Goal: Find specific page/section: Find specific page/section

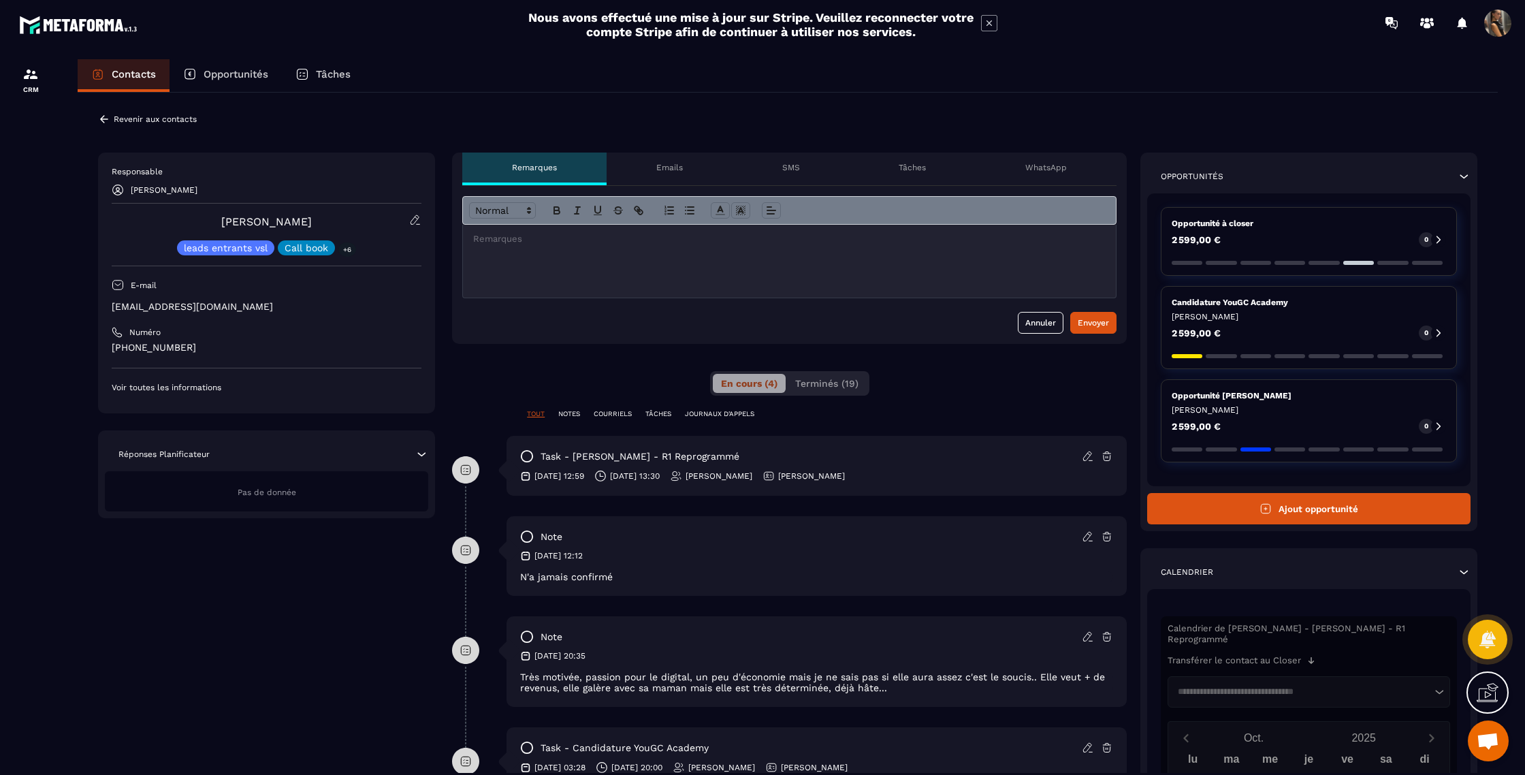
scroll to position [85, 0]
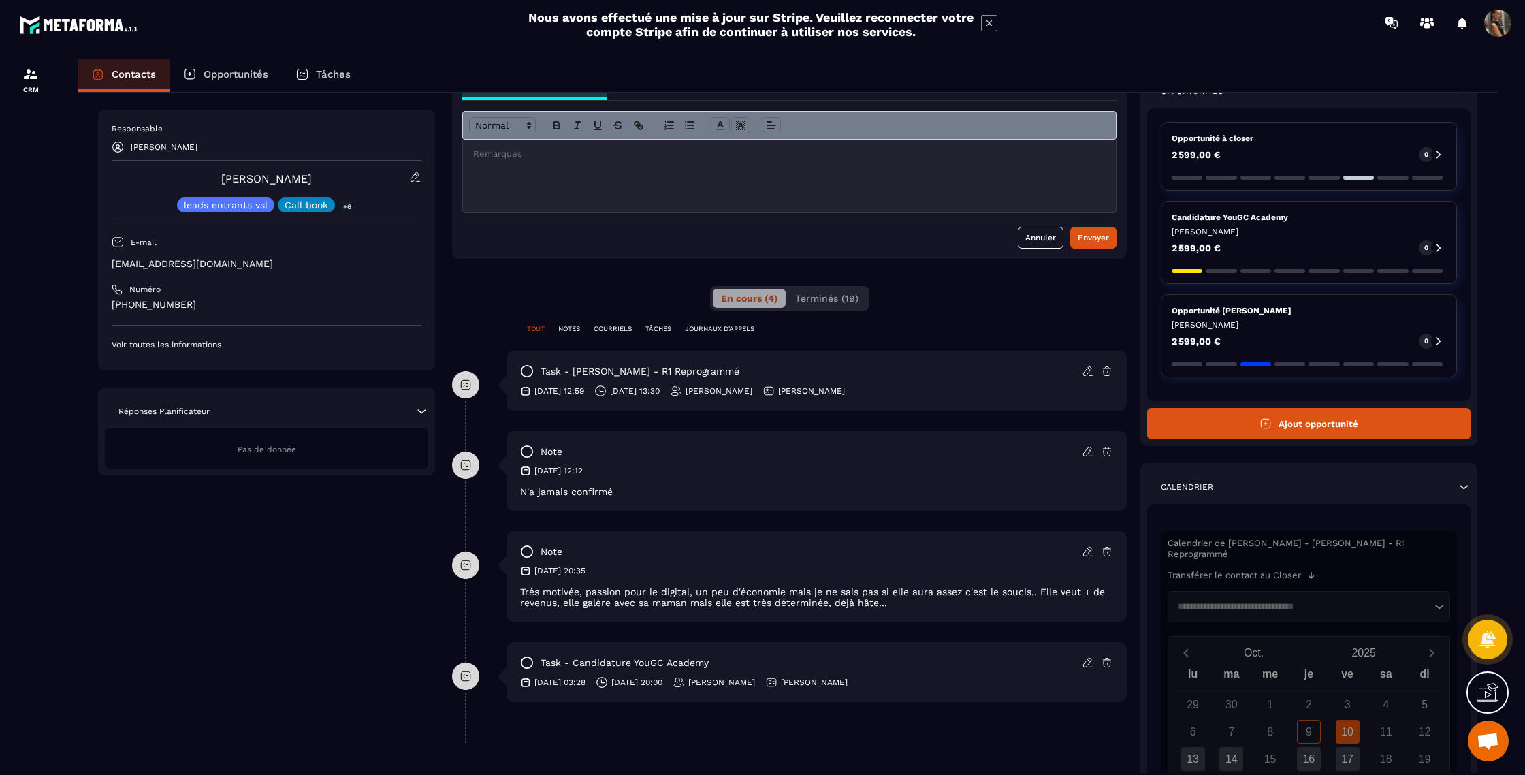
drag, startPoint x: 37, startPoint y: 78, endPoint x: 156, endPoint y: 59, distance: 119.9
click at [38, 78] on img at bounding box center [30, 74] width 16 height 16
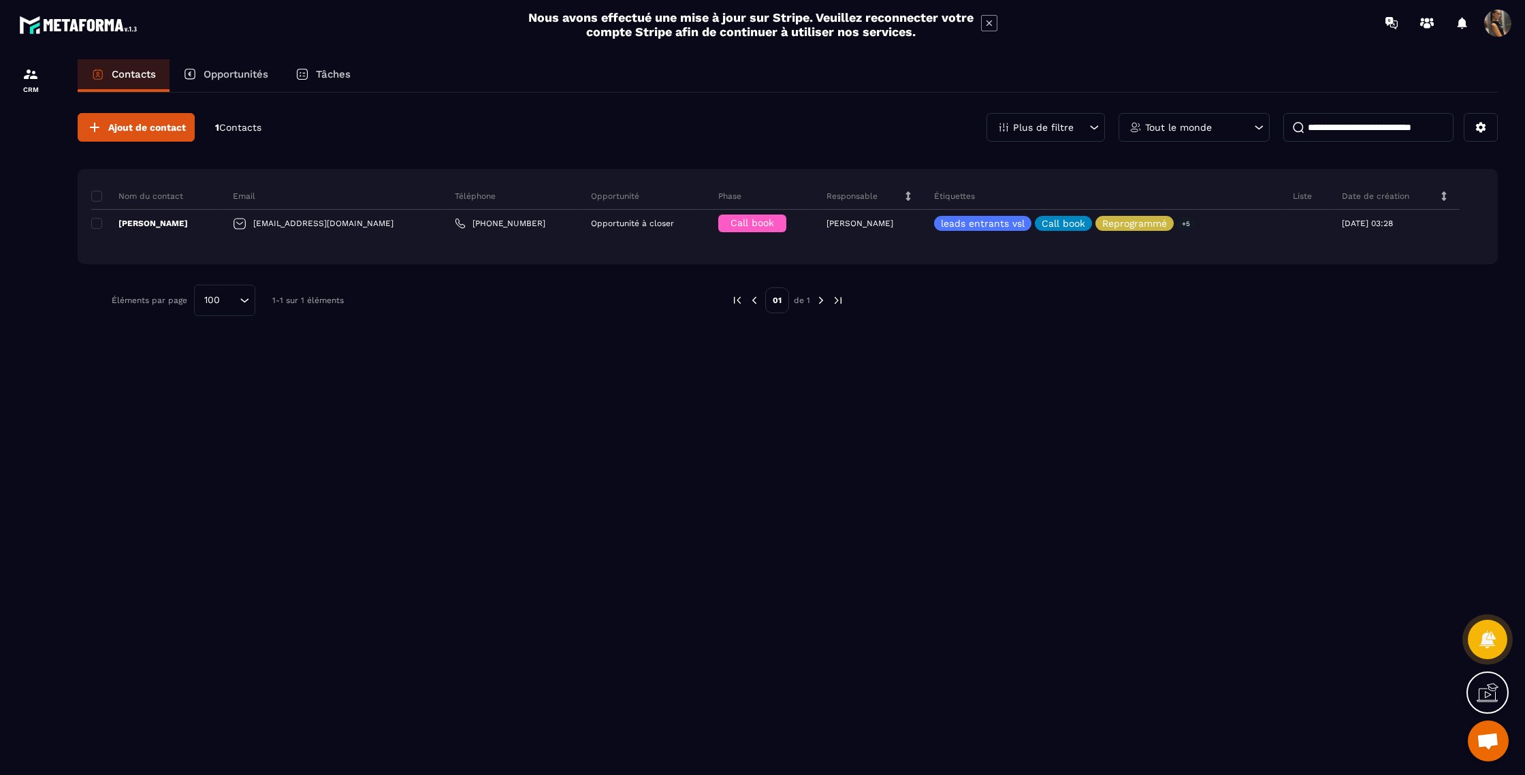
click at [1350, 123] on input at bounding box center [1368, 127] width 170 height 29
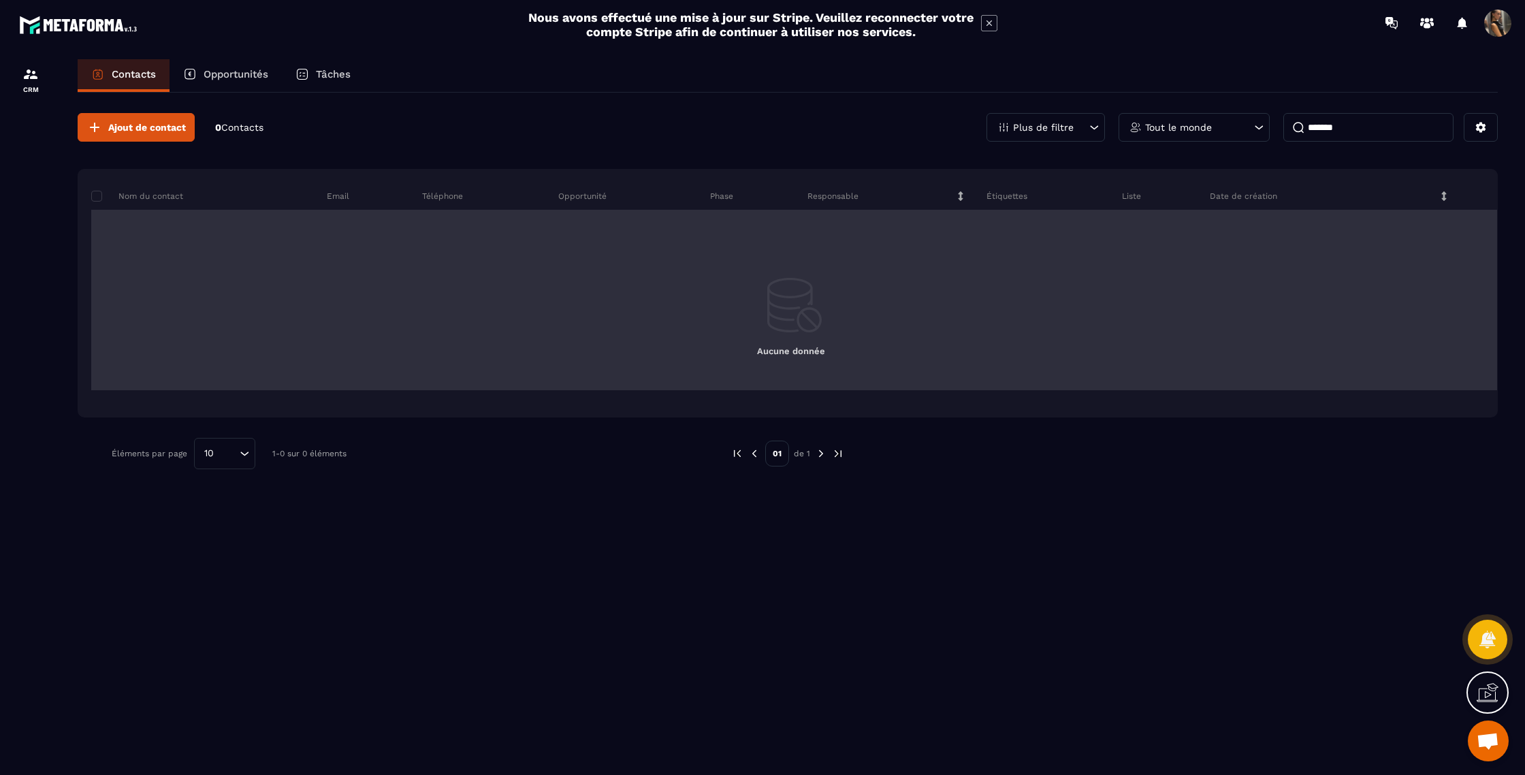
type input "*******"
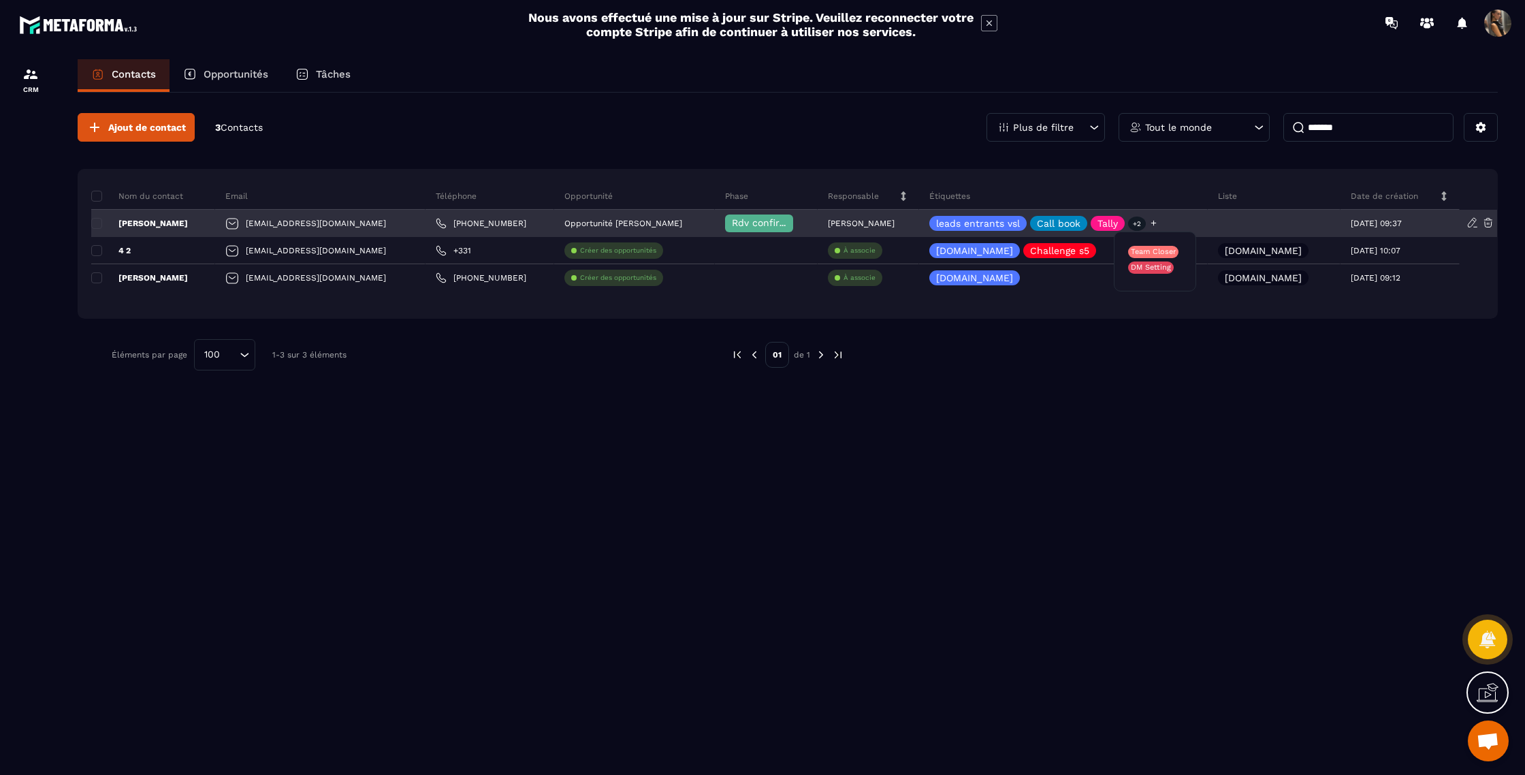
click at [1146, 225] on p "+2" at bounding box center [1137, 224] width 18 height 14
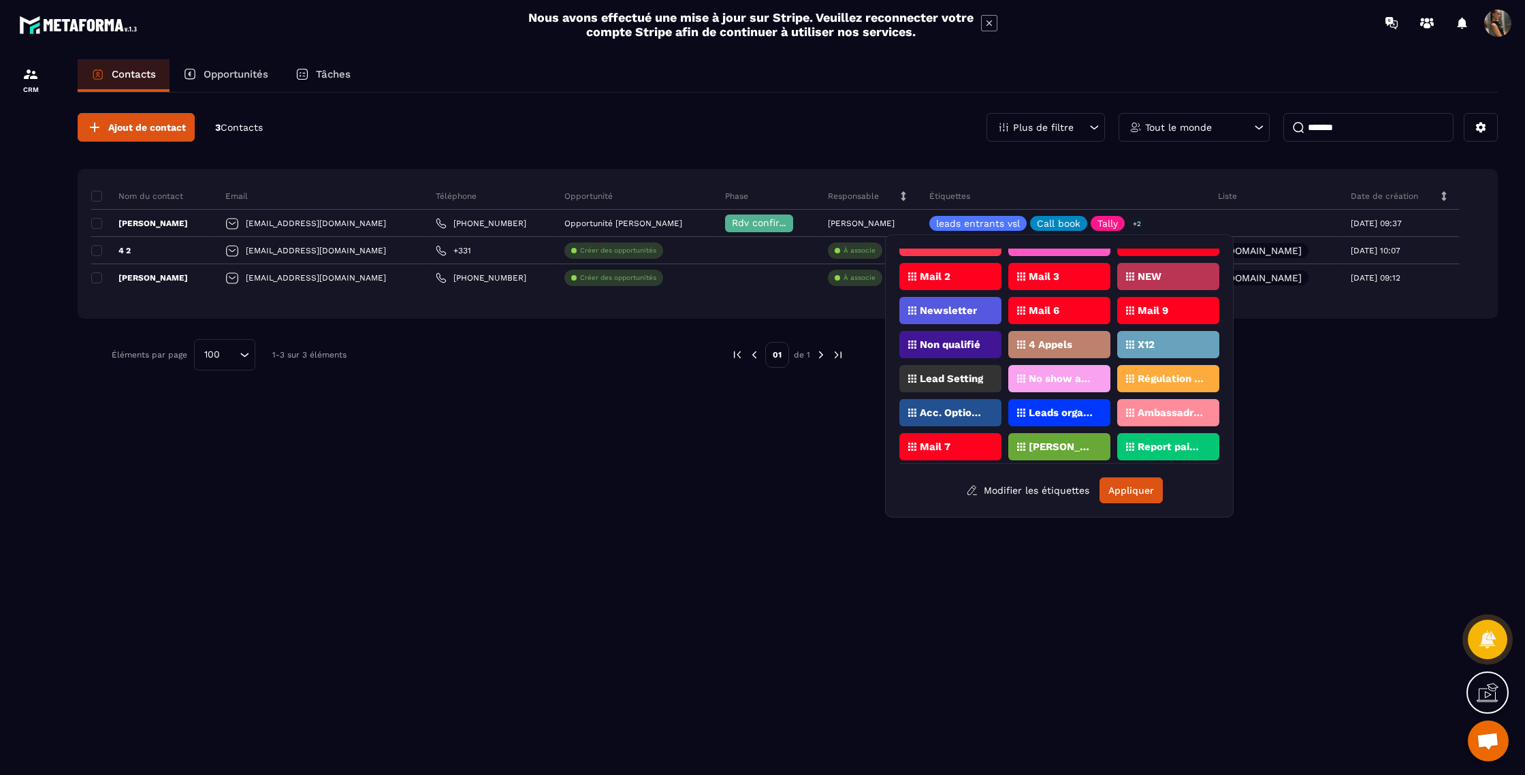
scroll to position [543, 0]
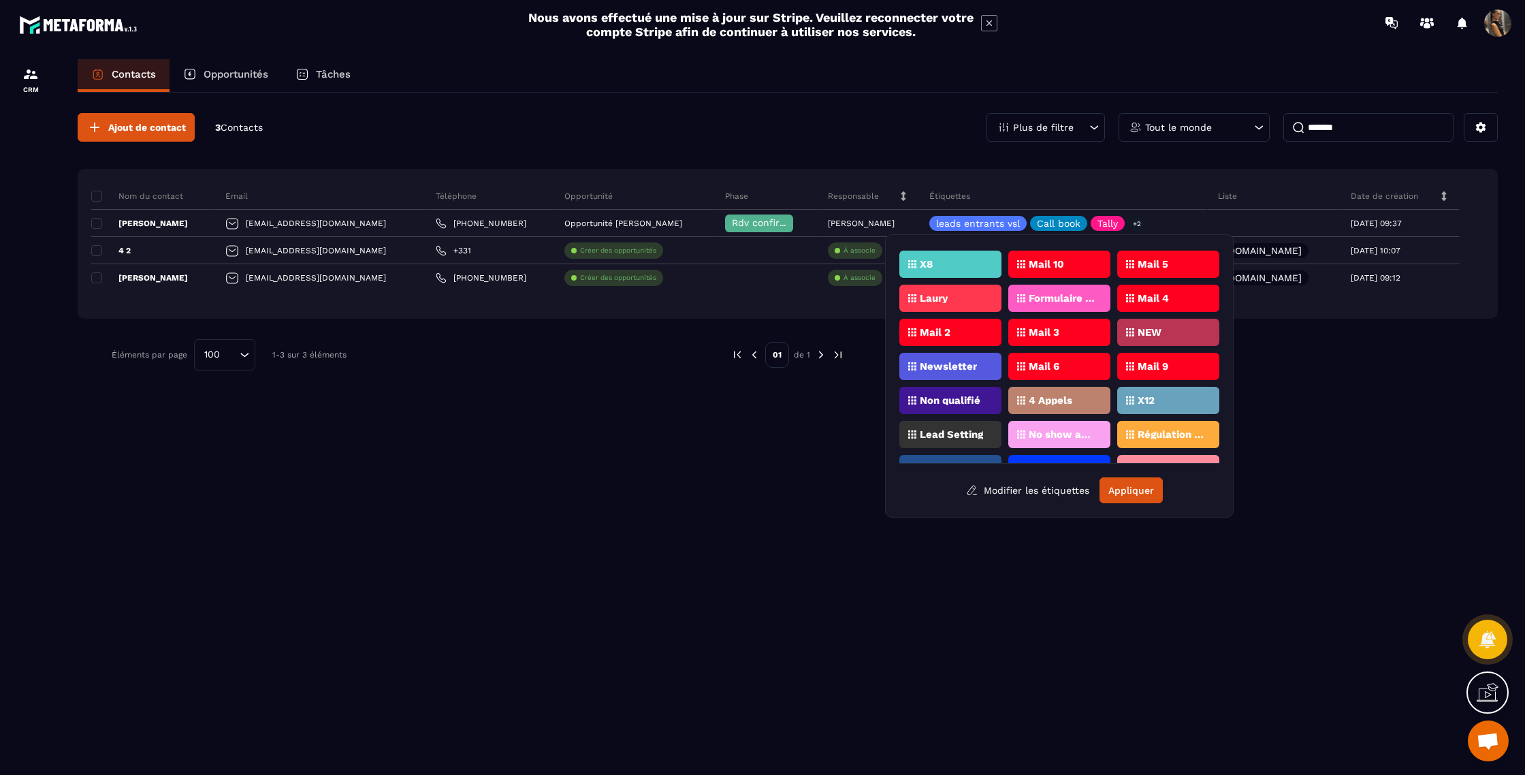
click at [935, 298] on p "Laury" at bounding box center [934, 298] width 28 height 10
click at [1133, 487] on button "Appliquer" at bounding box center [1131, 490] width 63 height 26
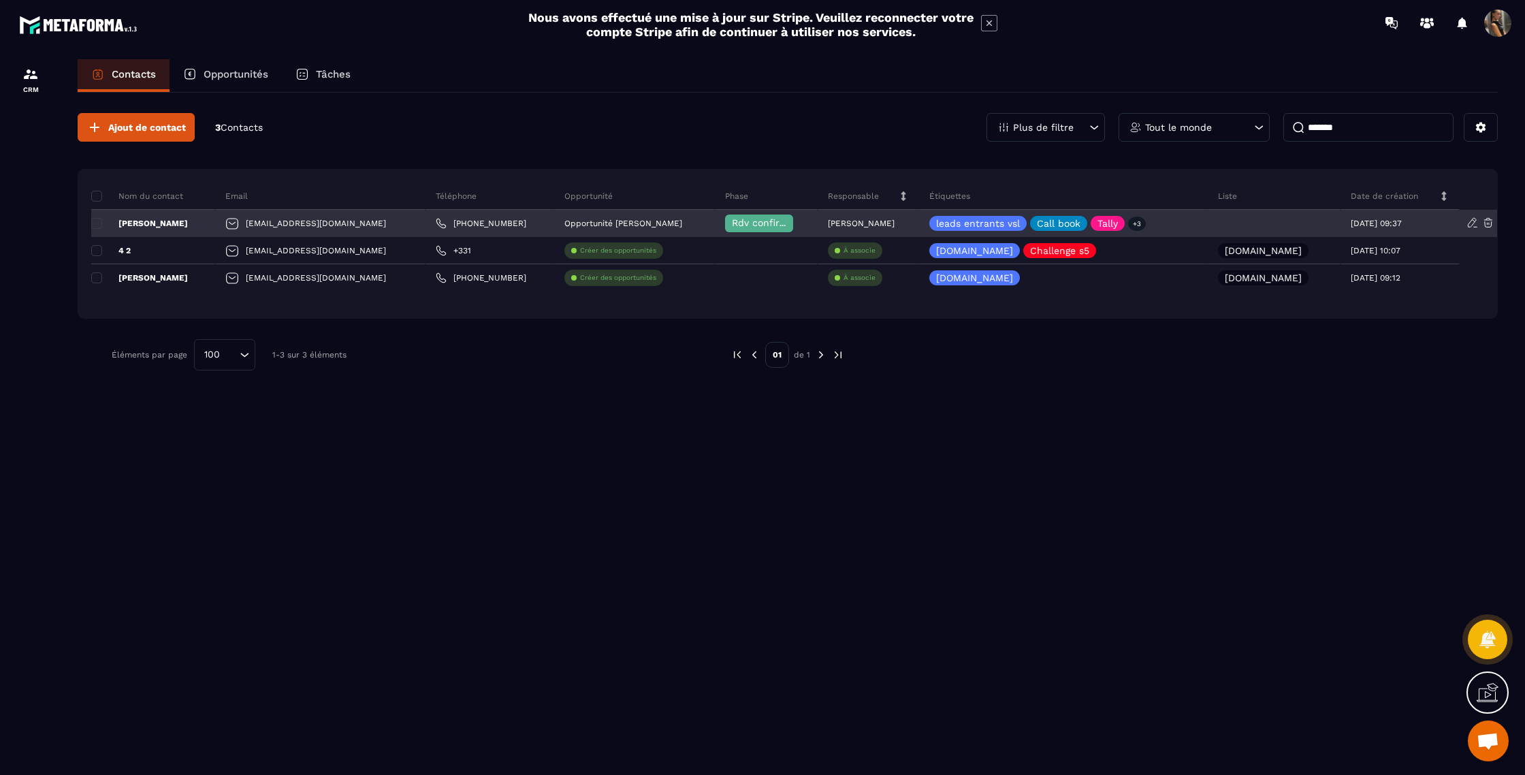
click at [150, 225] on p "[PERSON_NAME]" at bounding box center [139, 223] width 97 height 11
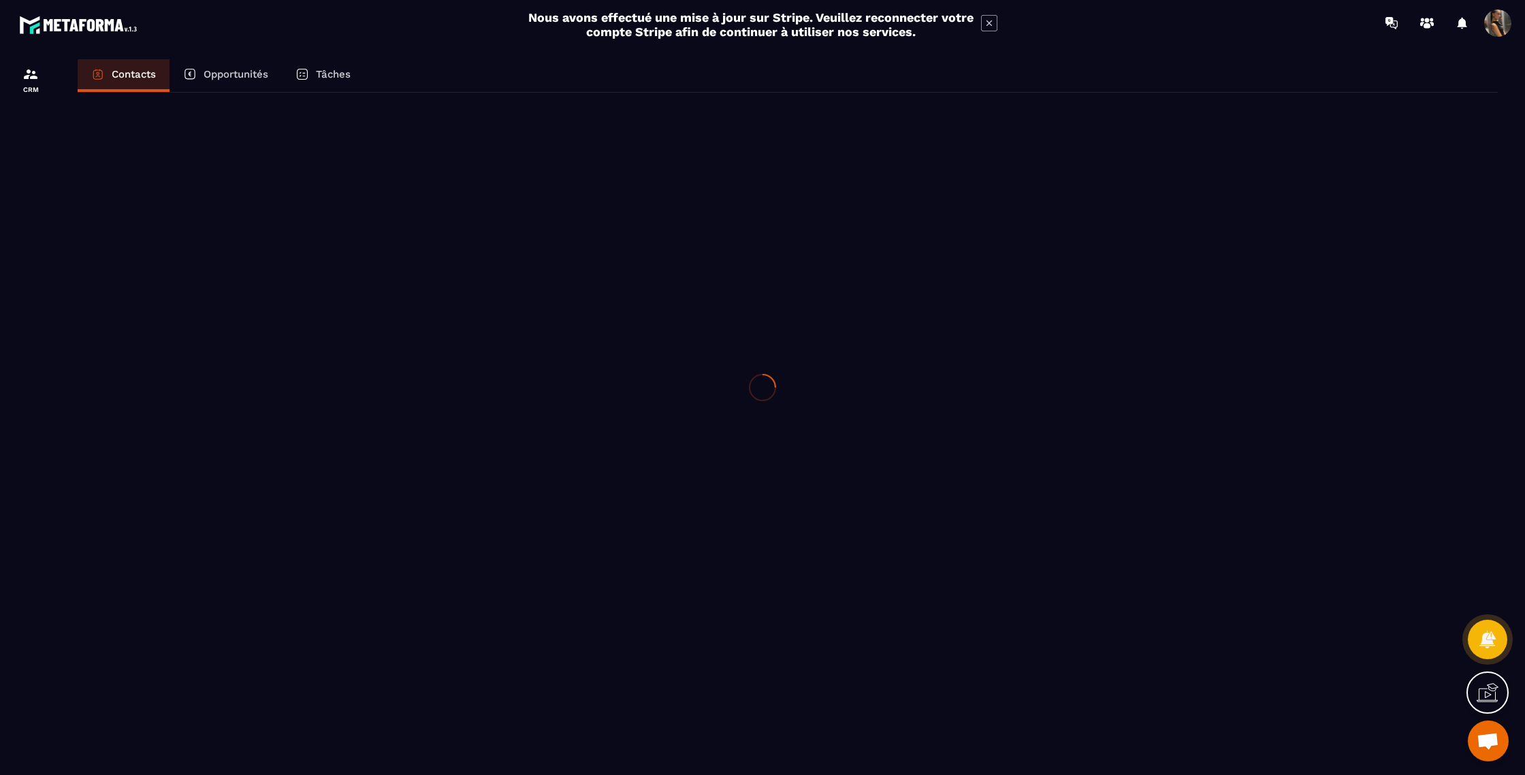
click at [150, 225] on div at bounding box center [762, 387] width 1525 height 775
